Goal: Check status: Check status

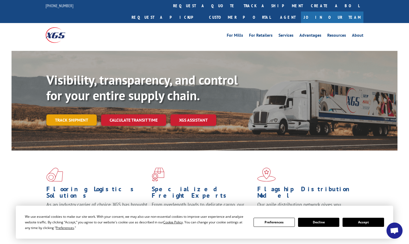
click at [73, 115] on link "Track shipment" at bounding box center [71, 120] width 50 height 11
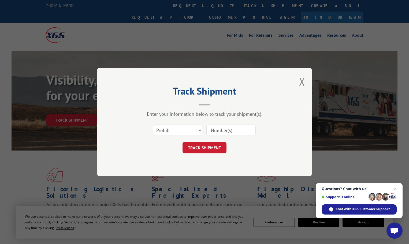
paste input "019257251013"
type input "019257251013"
click at [209, 144] on button "TRACK SHIPMENT" at bounding box center [205, 147] width 44 height 11
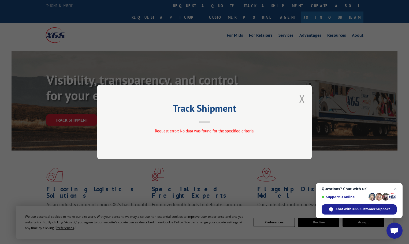
click at [303, 99] on button "Close modal" at bounding box center [302, 99] width 6 height 14
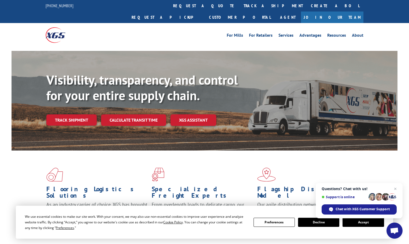
click at [363, 223] on button "Accept" at bounding box center [363, 222] width 41 height 9
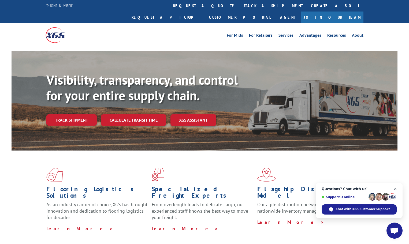
click at [396, 188] on span "Close chat" at bounding box center [395, 189] width 7 height 7
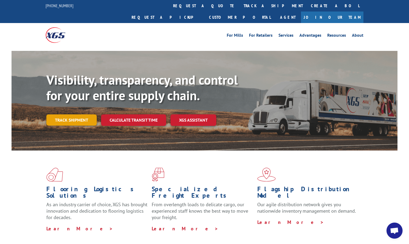
click at [73, 115] on link "Track shipment" at bounding box center [71, 120] width 50 height 11
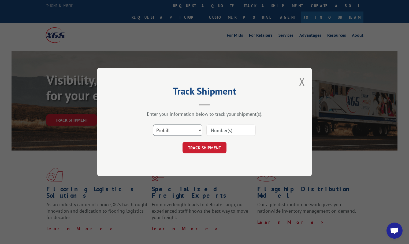
click at [179, 133] on select "Select category... Probill BOL PO" at bounding box center [177, 130] width 49 height 11
select select "bol"
click at [153, 125] on select "Select category... Probill BOL PO" at bounding box center [177, 130] width 49 height 11
paste input "484794"
type input "484794"
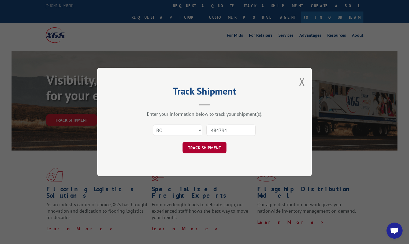
click at [202, 149] on button "TRACK SHIPMENT" at bounding box center [205, 147] width 44 height 11
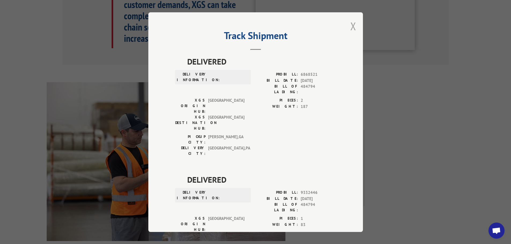
click at [350, 26] on button "Close modal" at bounding box center [353, 26] width 6 height 14
